Goal: Use online tool/utility: Utilize a website feature to perform a specific function

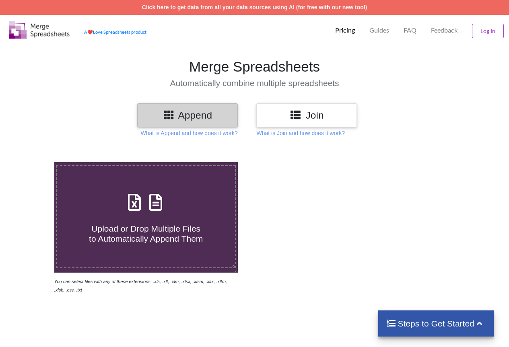
click at [136, 221] on h4 "Upload or Drop Multiple Files to Automatically Append Them" at bounding box center [146, 229] width 178 height 31
click at [33, 162] on input "Upload or Drop Multiple Files to Automatically Append Them" at bounding box center [33, 162] width 0 height 0
type input "C:\fakepath\Schools teachers data(3).xlsx"
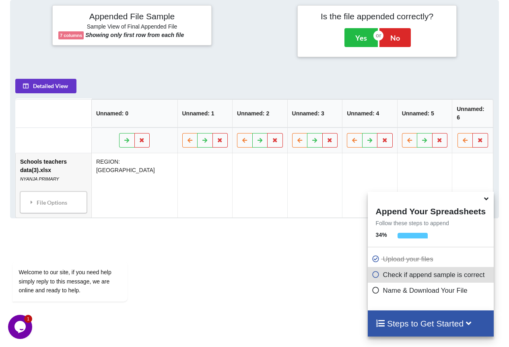
scroll to position [351, 0]
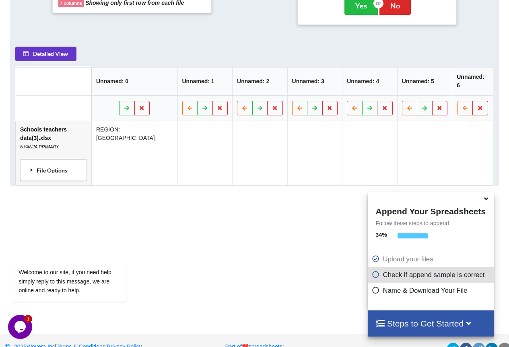
click at [64, 162] on div "File Options" at bounding box center [54, 170] width 62 height 17
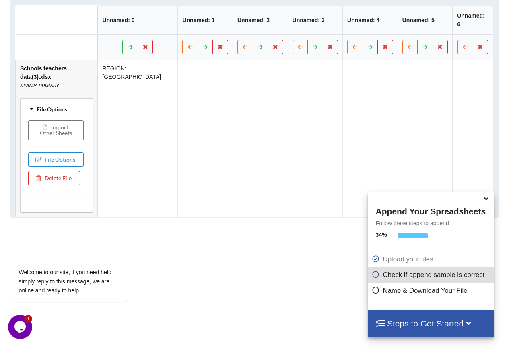
scroll to position [432, 0]
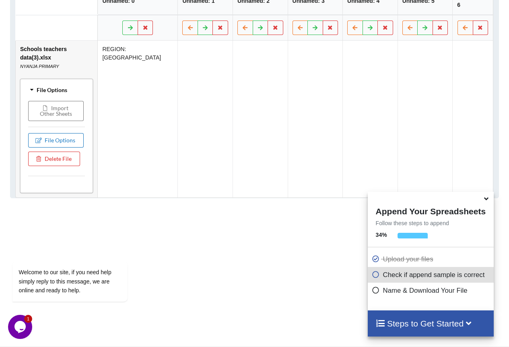
click at [66, 133] on button "File Options" at bounding box center [56, 140] width 56 height 14
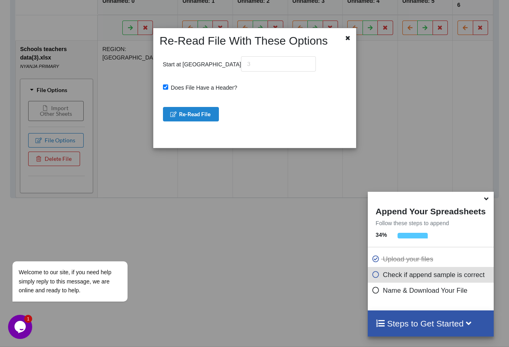
click at [214, 54] on div "Start at Row Does File Have a Header? Re-Read File" at bounding box center [255, 95] width 190 height 94
click at [241, 61] on input "text" at bounding box center [278, 63] width 75 height 15
click at [345, 37] on icon at bounding box center [348, 37] width 7 height 6
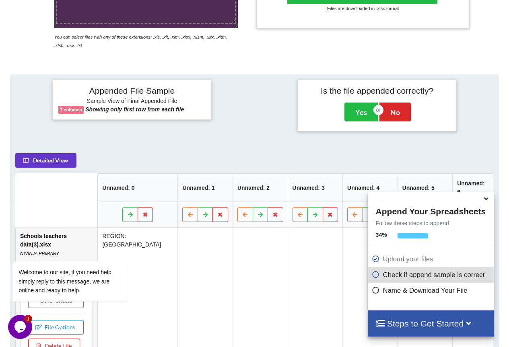
scroll to position [231, 0]
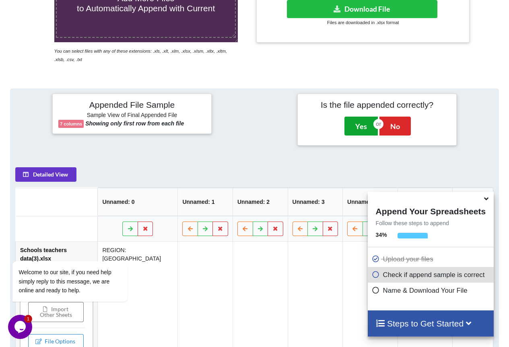
click at [363, 126] on button "Yes" at bounding box center [361, 126] width 33 height 19
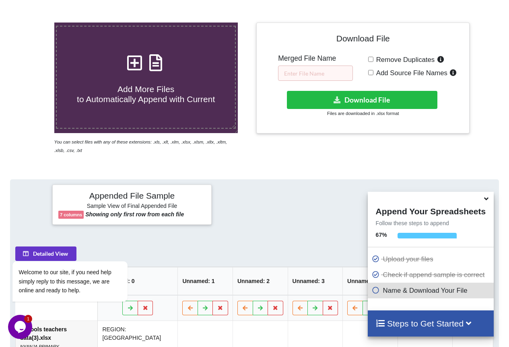
scroll to position [122, 0]
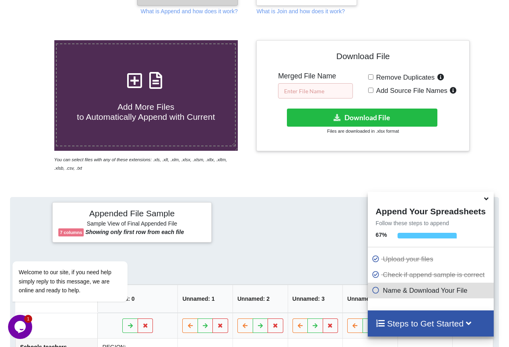
click at [333, 96] on input "text" at bounding box center [315, 90] width 75 height 15
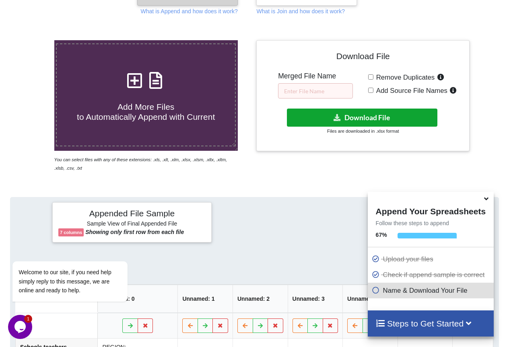
click at [364, 115] on button "Download File" at bounding box center [362, 118] width 151 height 18
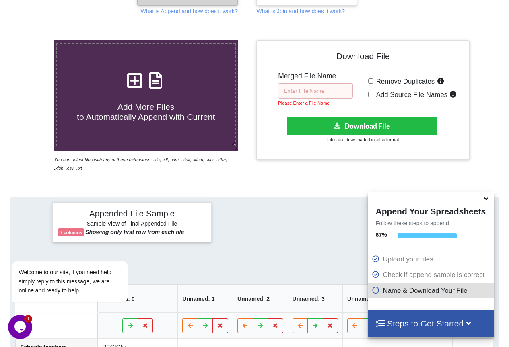
click at [320, 95] on input "text" at bounding box center [315, 90] width 75 height 15
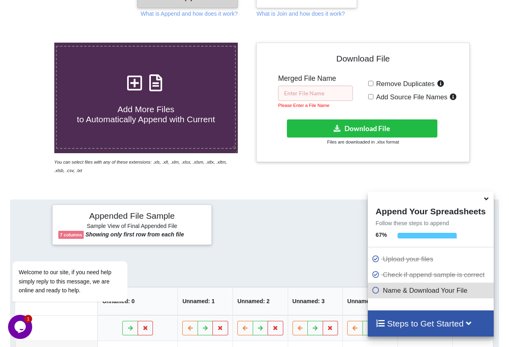
scroll to position [0, 0]
